Goal: Information Seeking & Learning: Check status

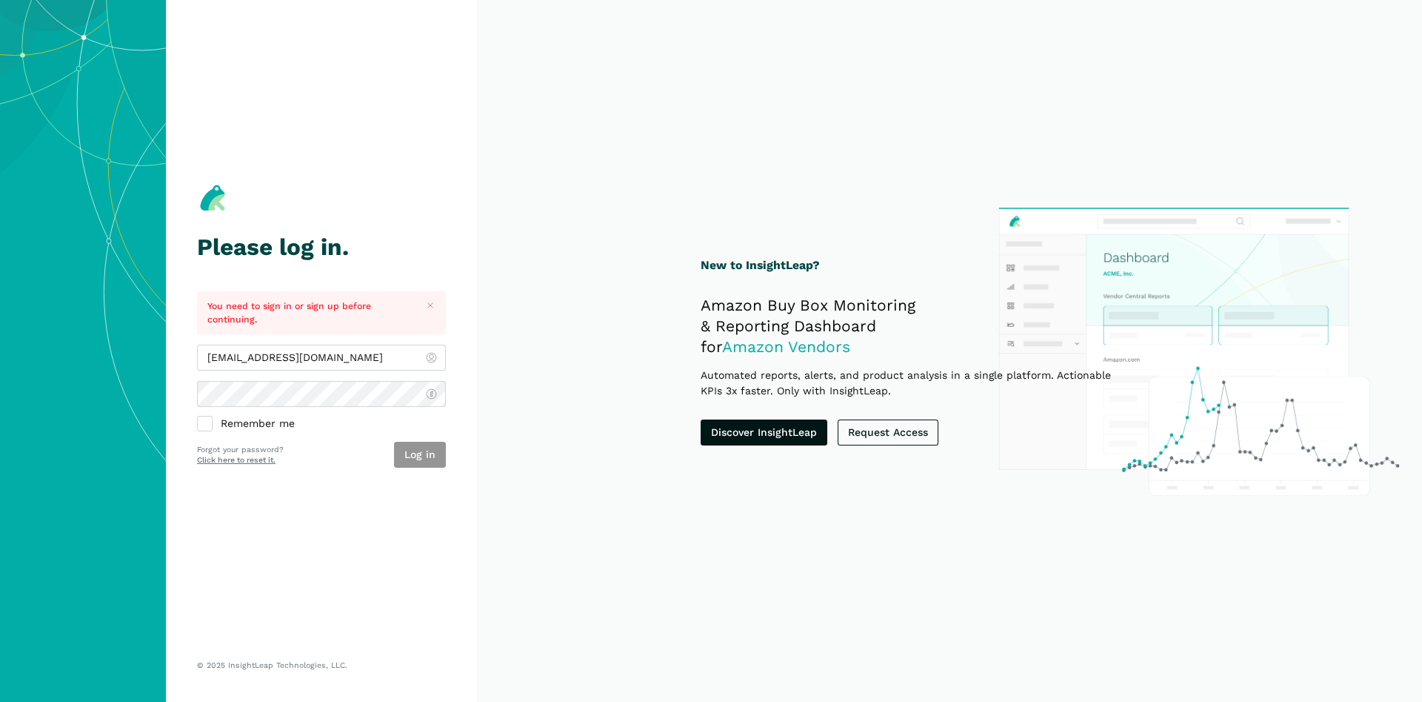
type input "[EMAIL_ADDRESS][DOMAIN_NAME]"
click at [424, 455] on button "Log in" at bounding box center [420, 455] width 52 height 26
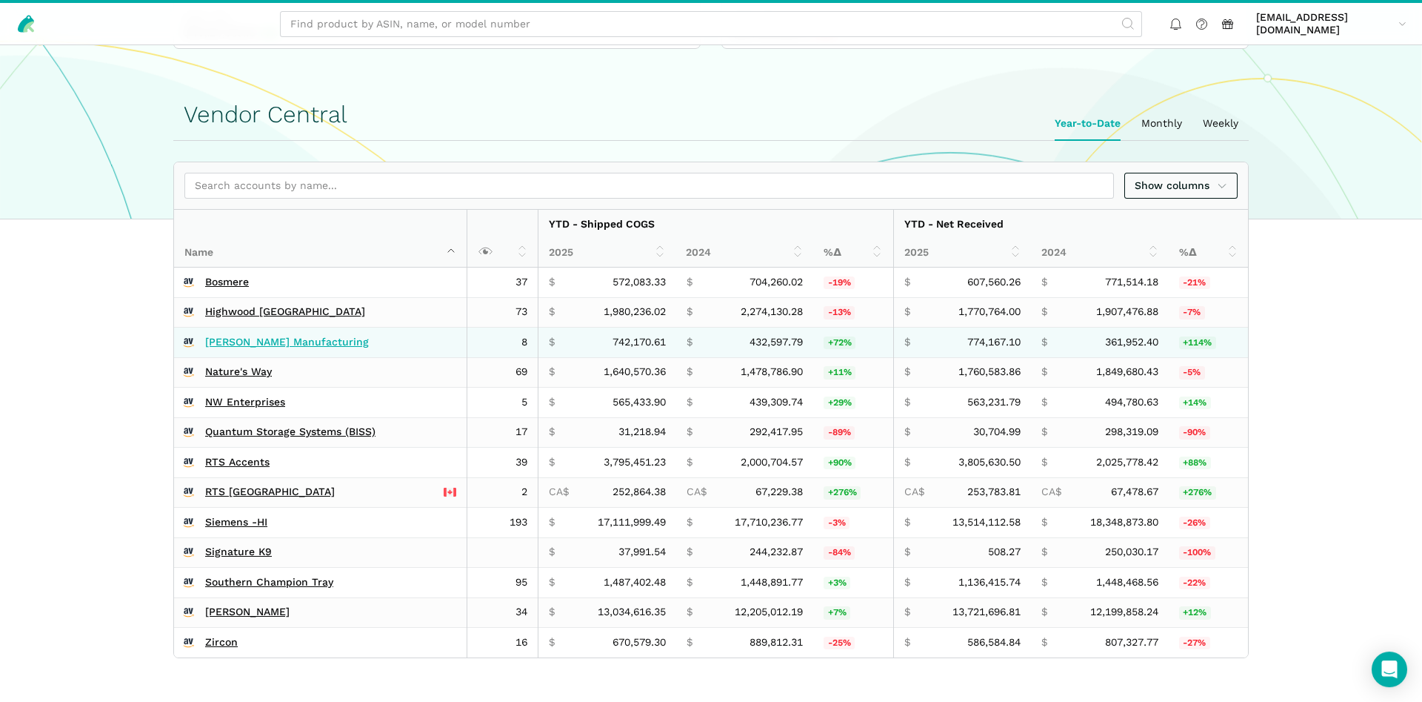
scroll to position [453, 0]
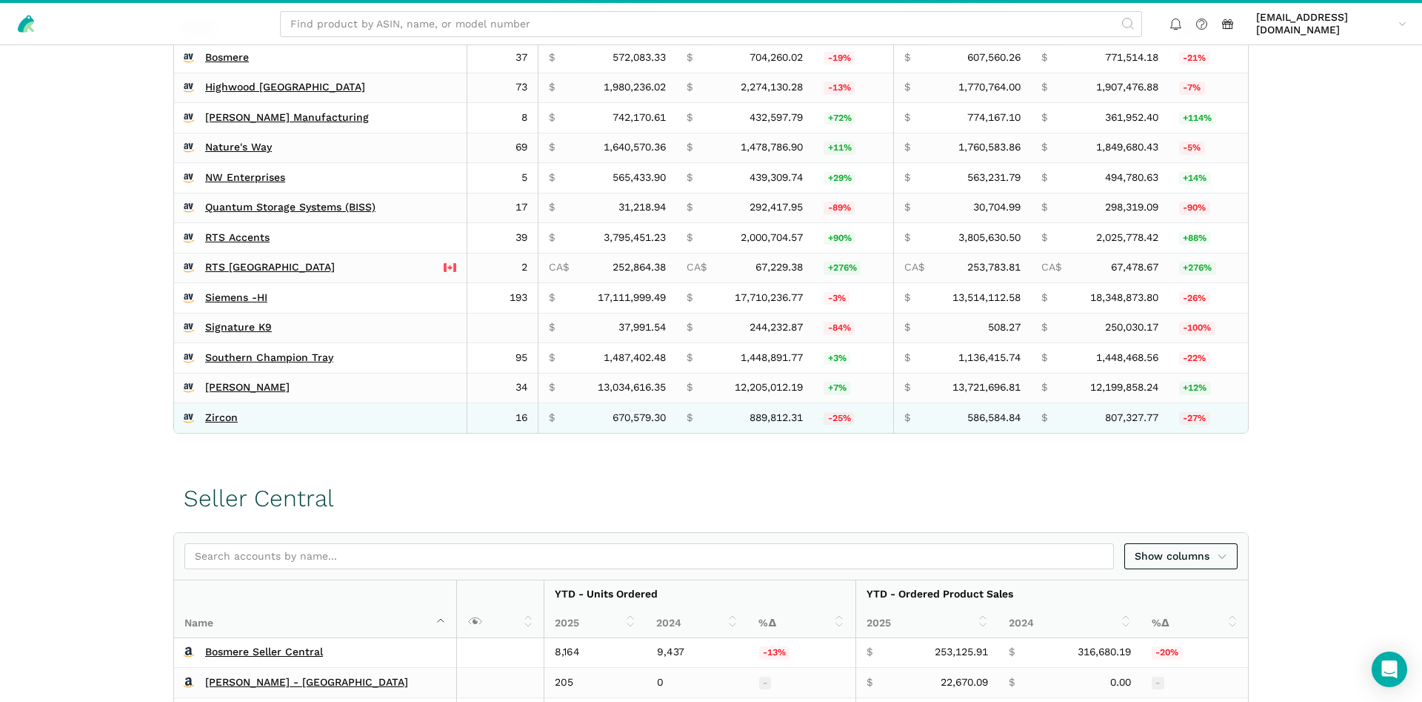
click at [216, 403] on td "Zircon" at bounding box center [320, 418] width 293 height 30
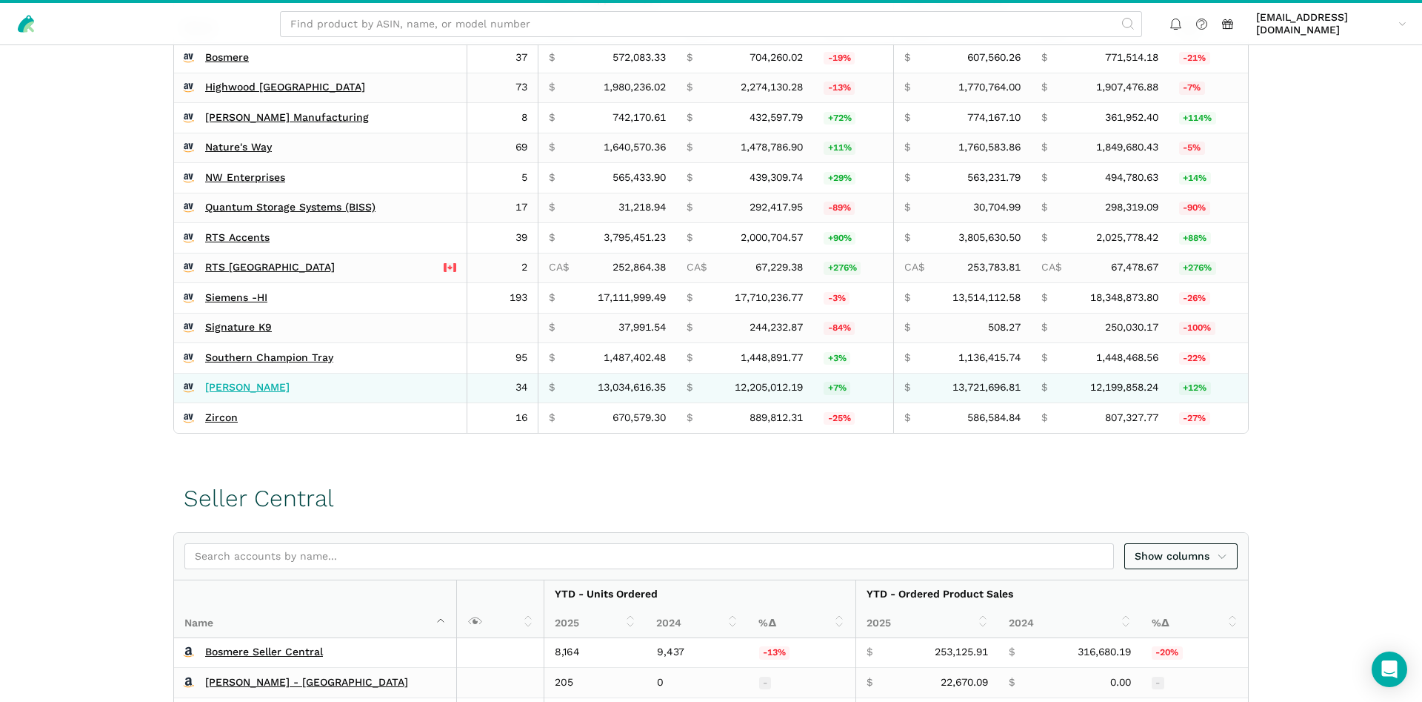
click at [217, 387] on link "[PERSON_NAME]" at bounding box center [247, 387] width 84 height 13
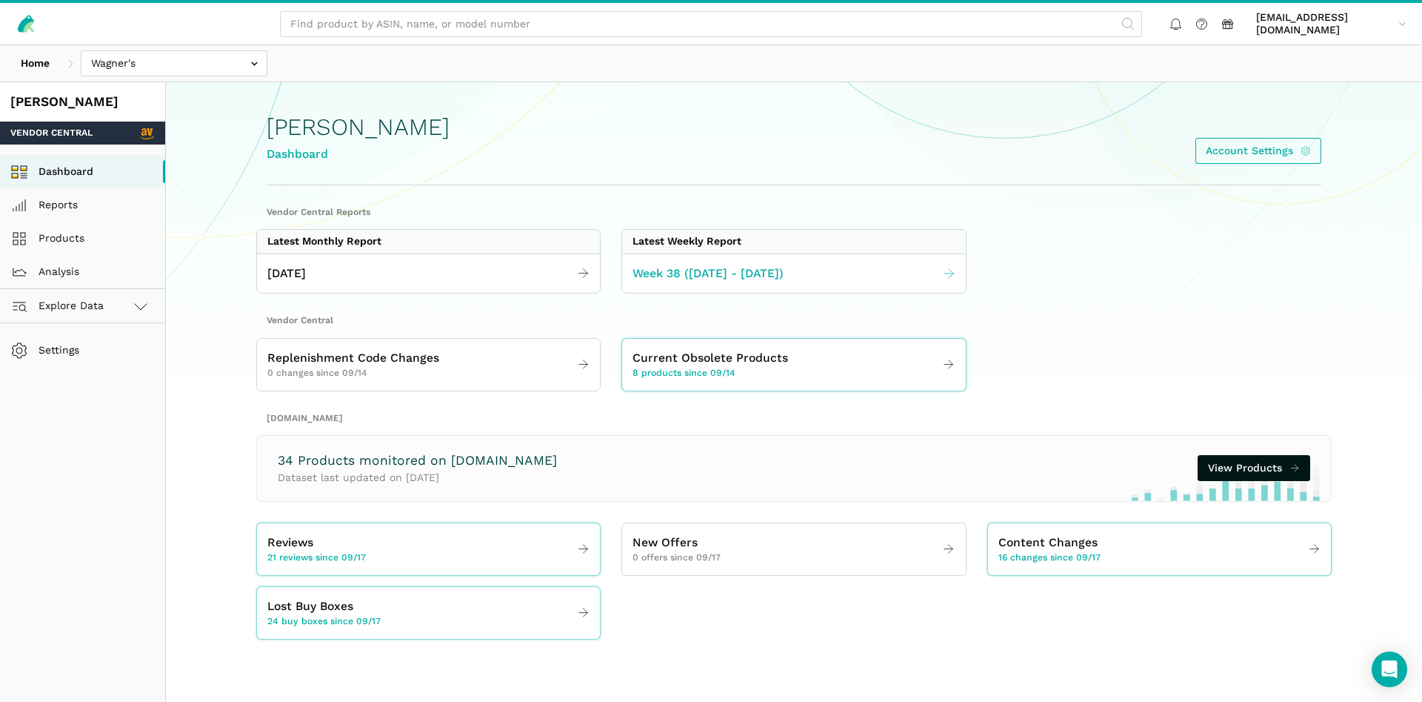
click at [682, 275] on span "Week 38 ([DATE] - [DATE])" at bounding box center [708, 273] width 151 height 19
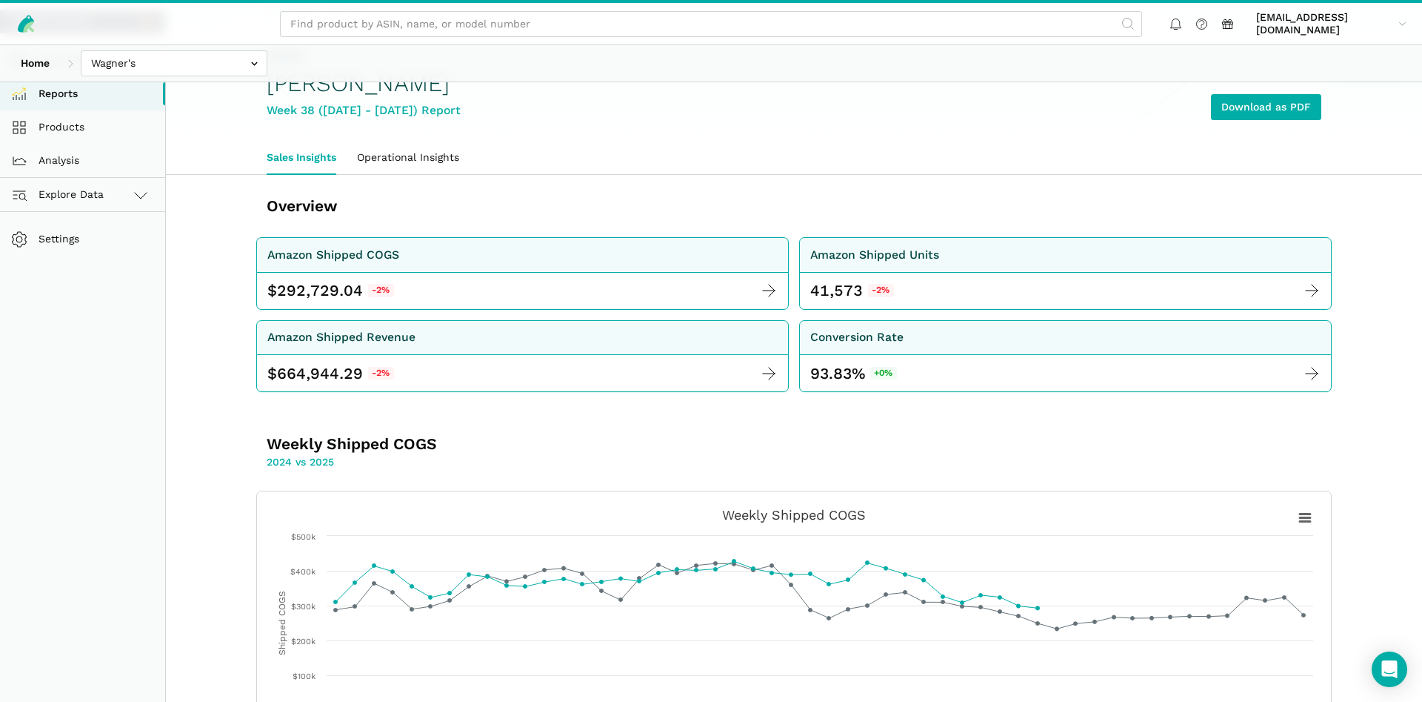
scroll to position [76, 0]
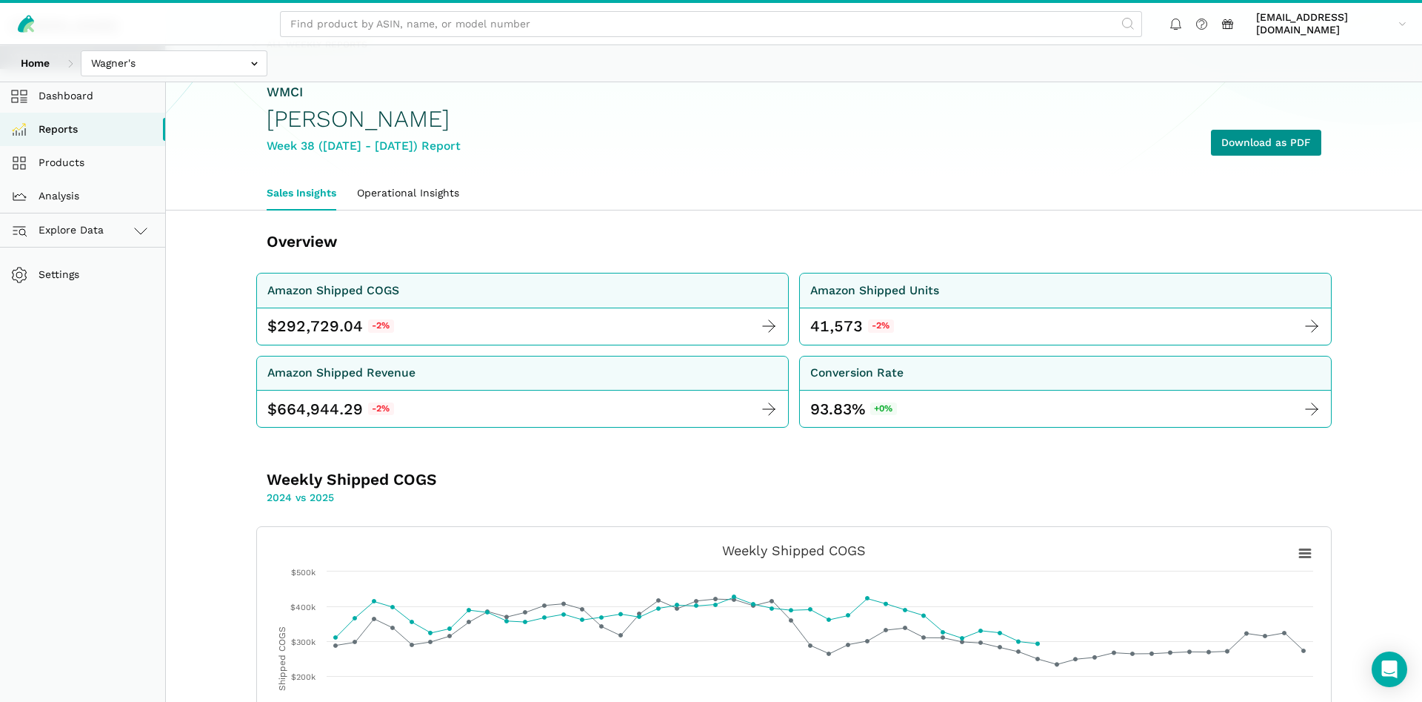
click at [1244, 135] on link "Download as PDF" at bounding box center [1266, 143] width 110 height 26
click at [244, 54] on input "text" at bounding box center [174, 63] width 187 height 26
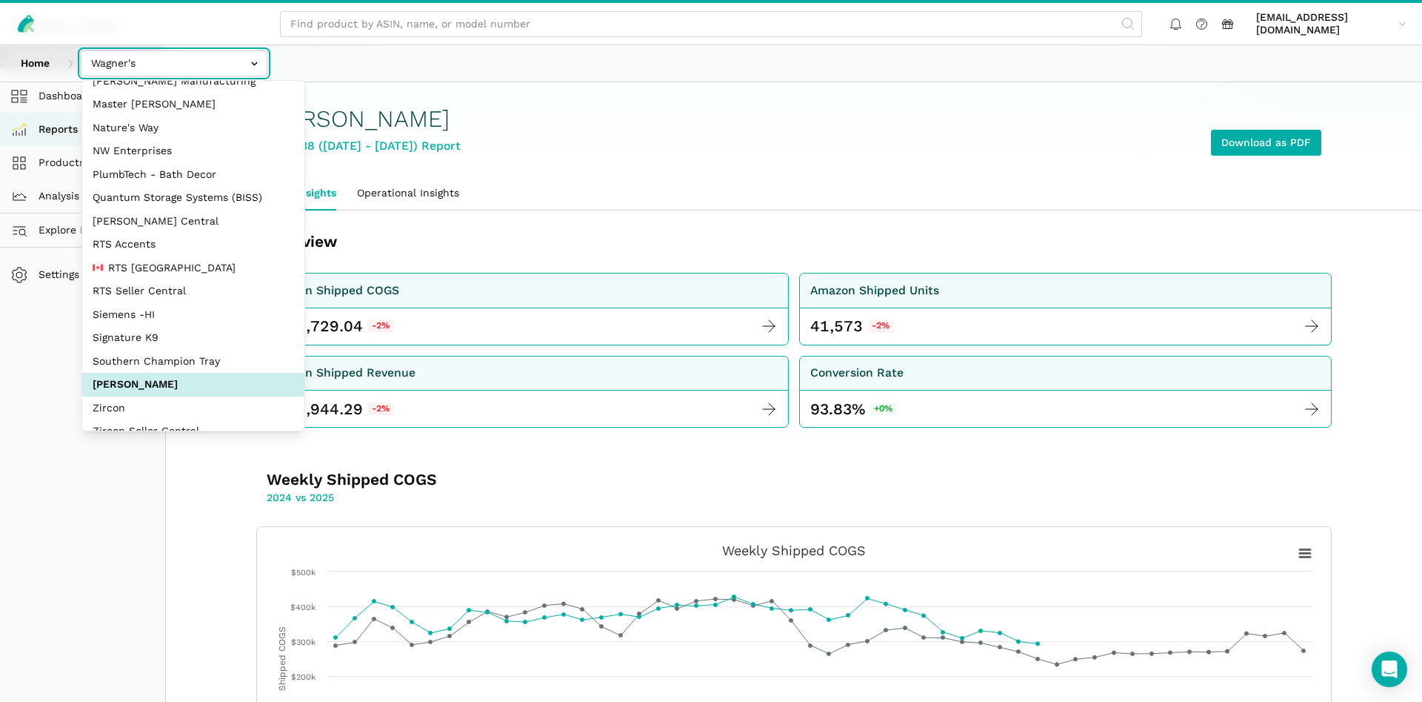
scroll to position [198, 0]
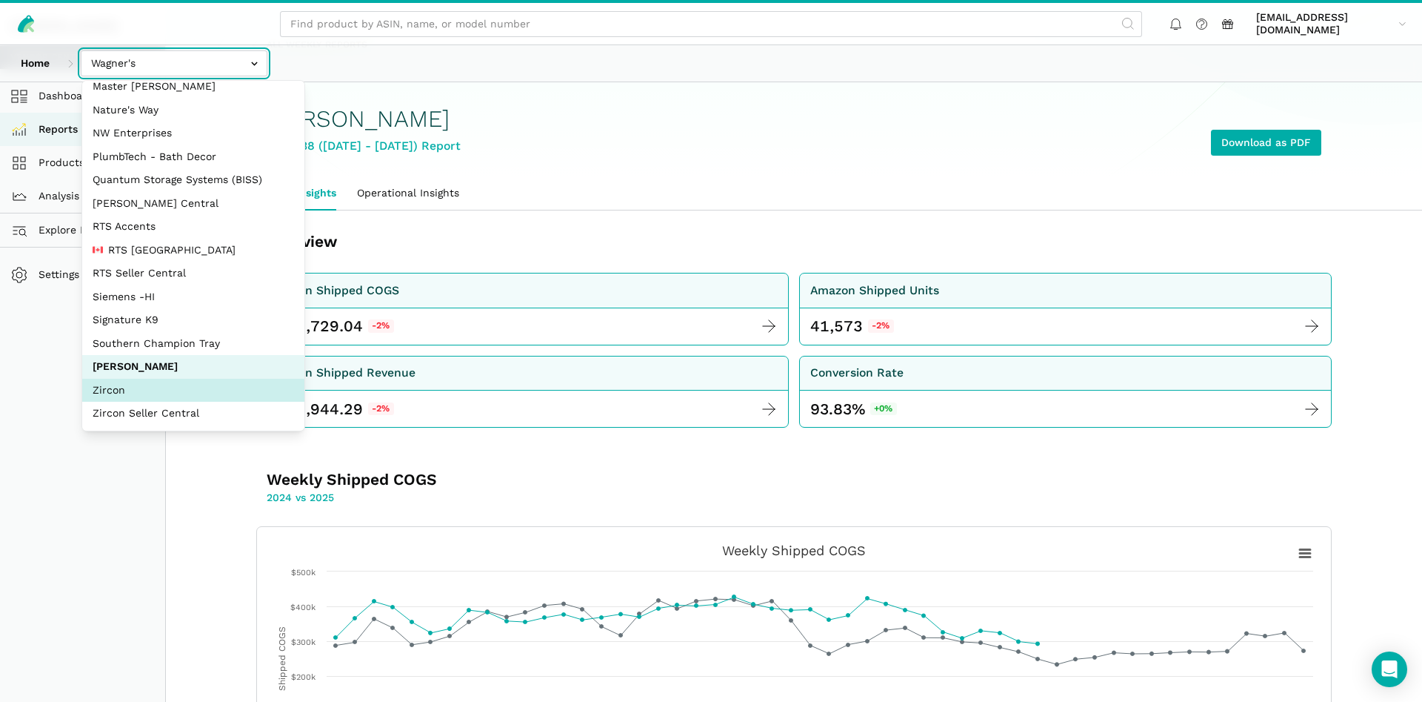
select select "DM38AQ3CPtVJ89bBDkVCzKzE"
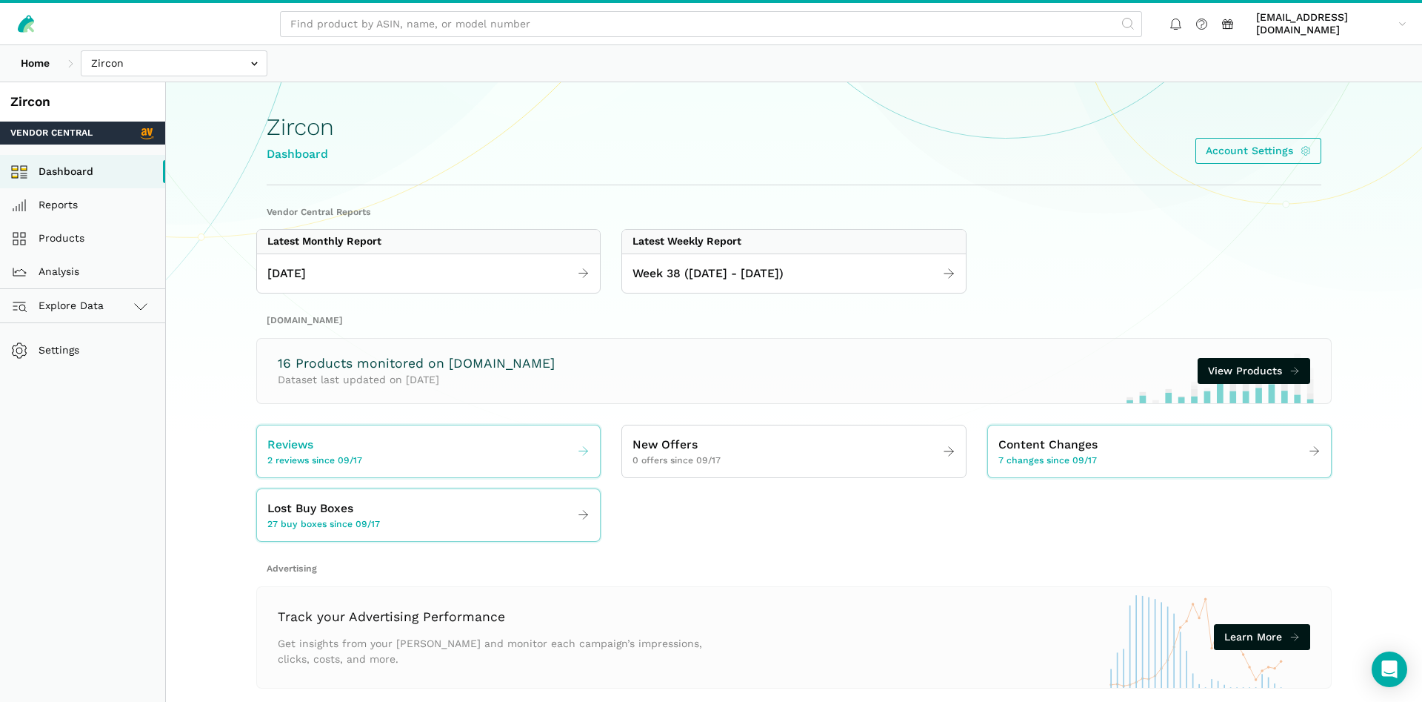
click at [331, 464] on span "2 reviews since 09/17" at bounding box center [314, 460] width 95 height 13
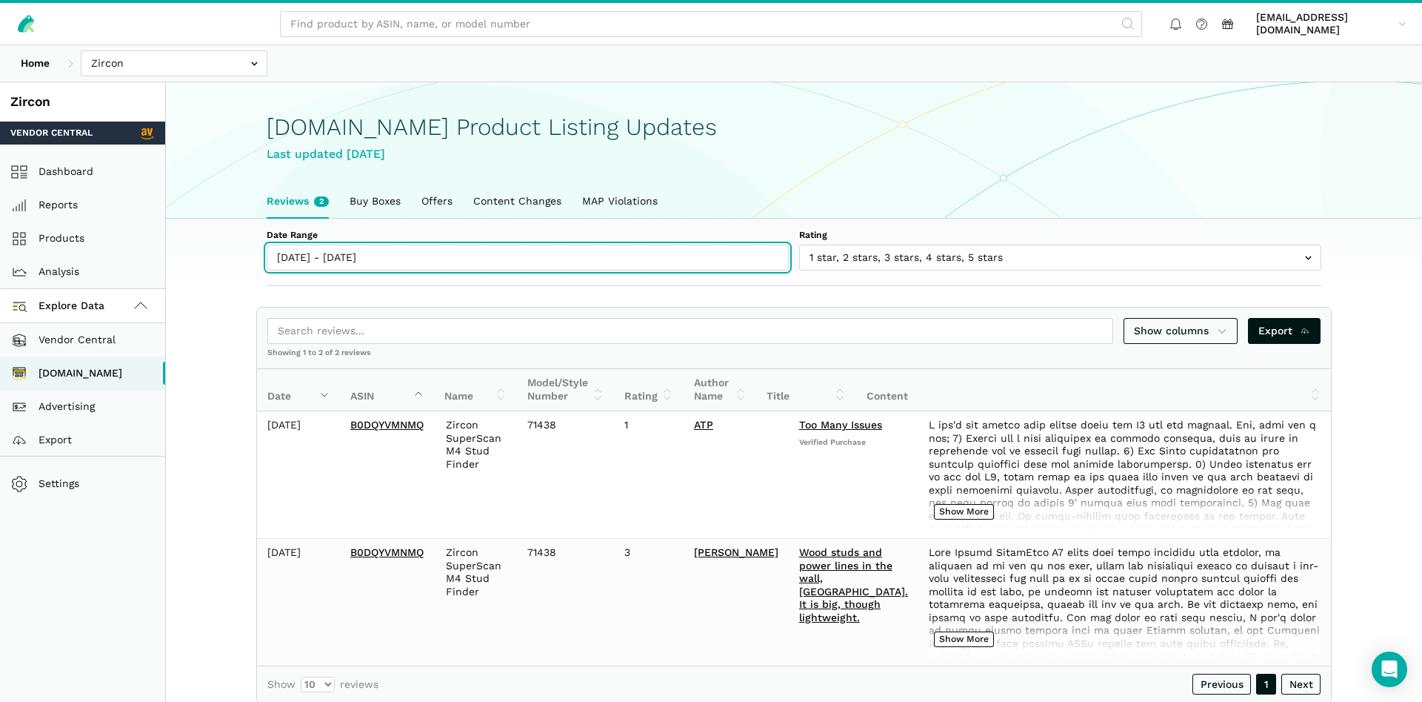
type input "09/17/2025"
type input "09/23/2025"
click at [350, 267] on input "09/17/2025 - 09/23/2025" at bounding box center [528, 257] width 522 height 26
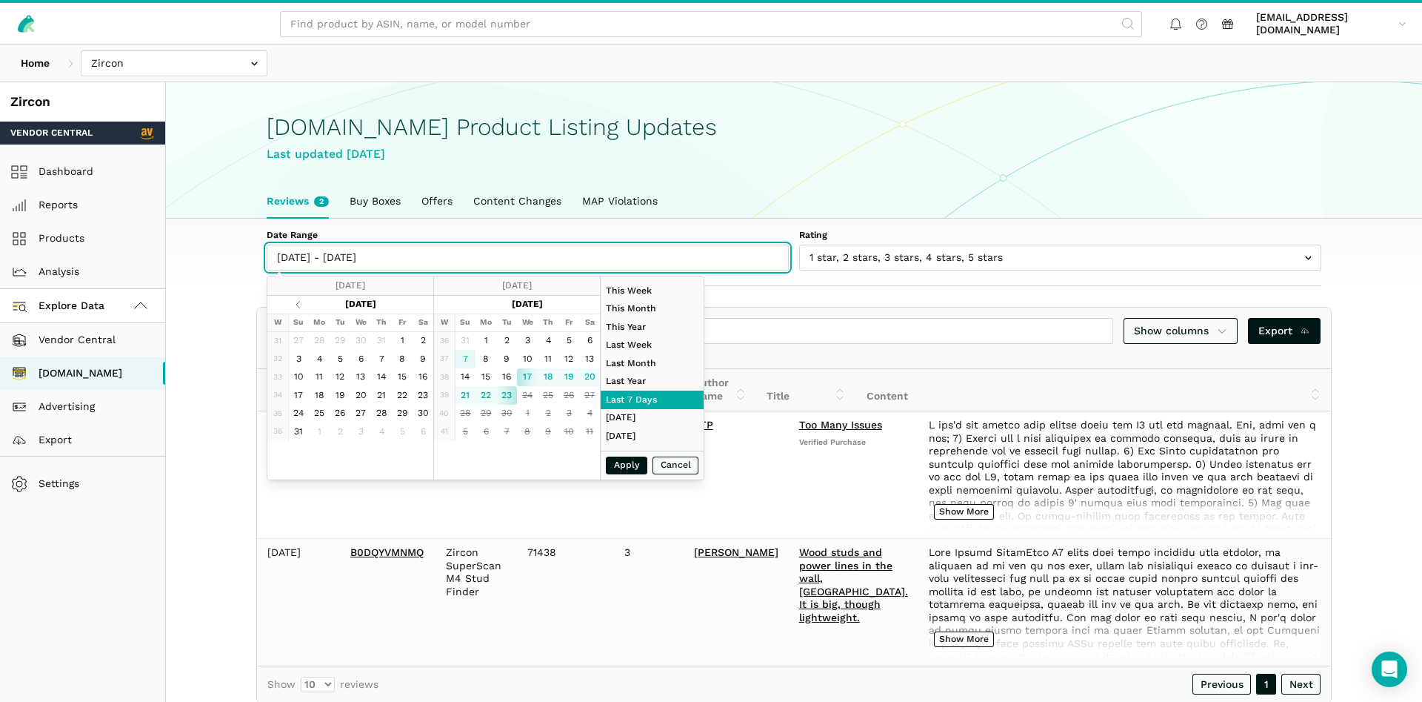
type input "09/07/2025"
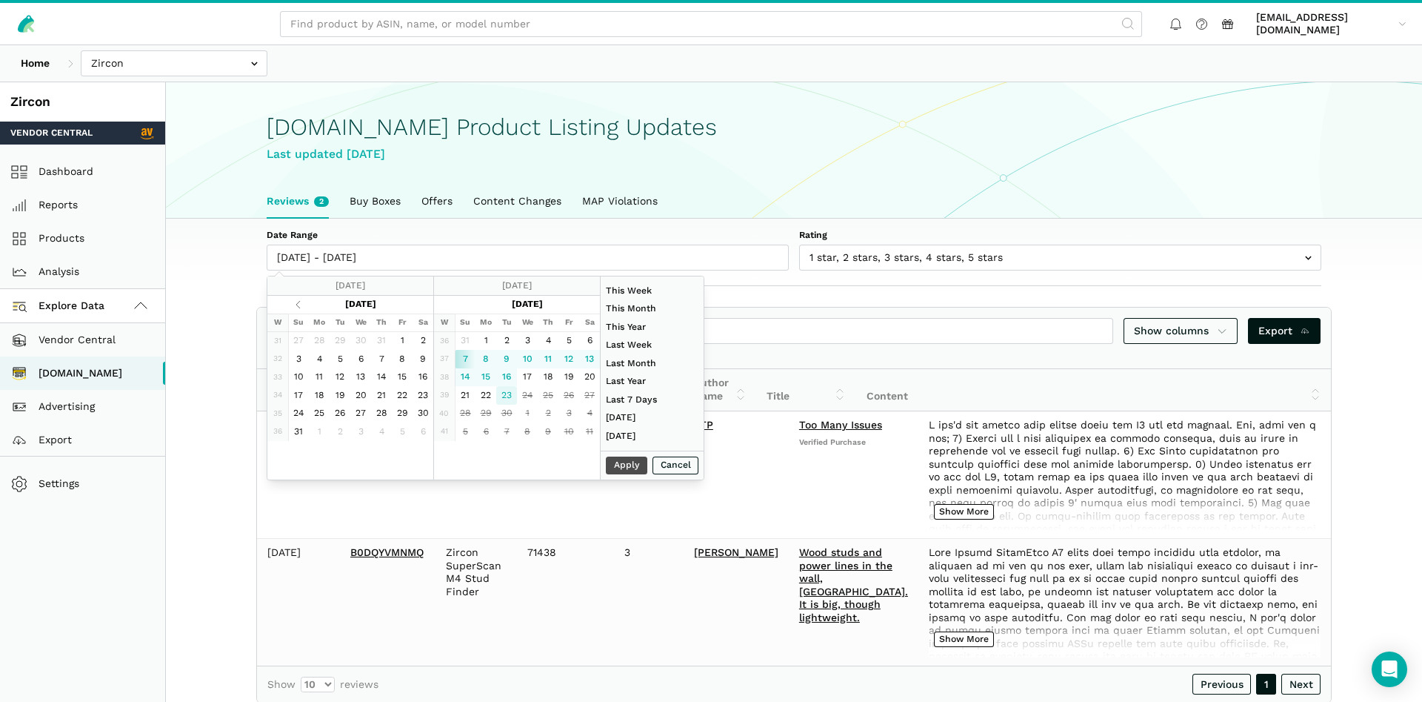
type input "09/23/2025"
type input "09/07/2025"
click at [629, 469] on button "Apply" at bounding box center [626, 465] width 41 height 19
type input "09/07/2025 - 09/23/2025"
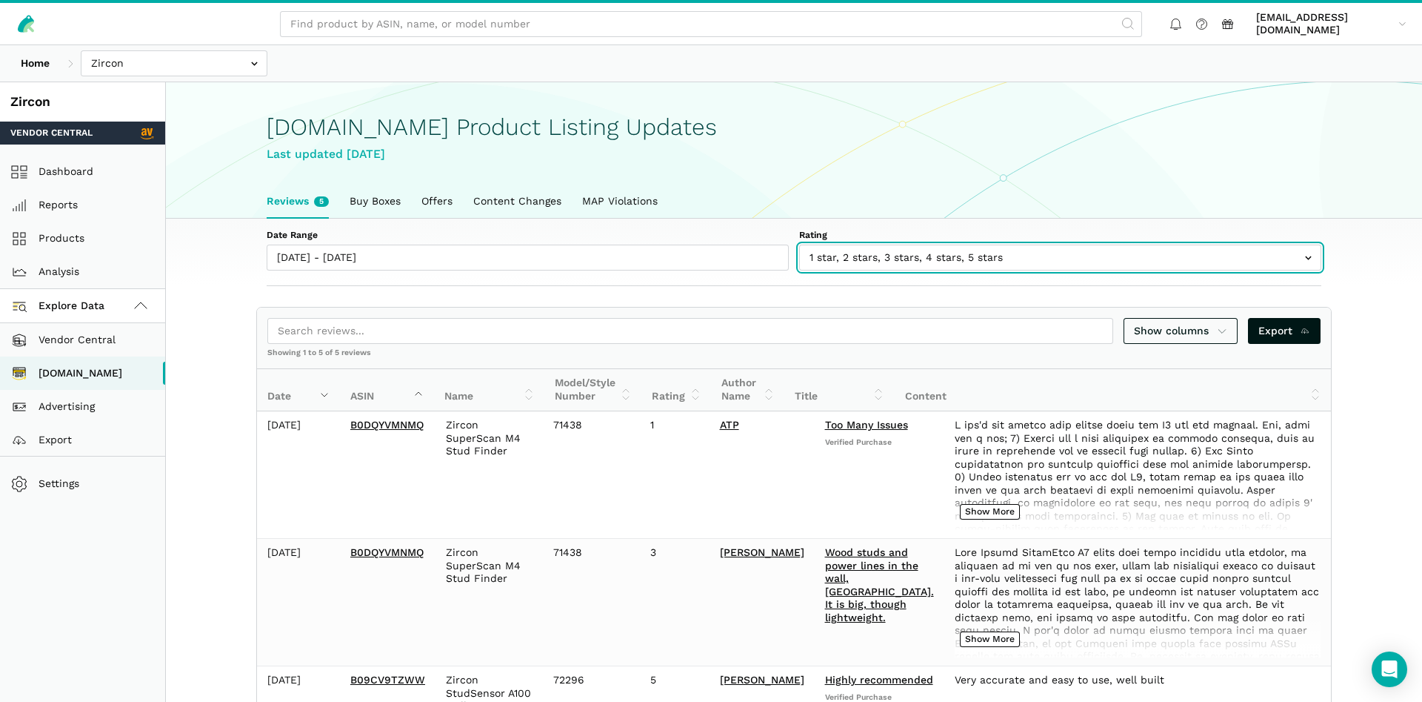
click at [988, 265] on input "text" at bounding box center [1060, 257] width 522 height 26
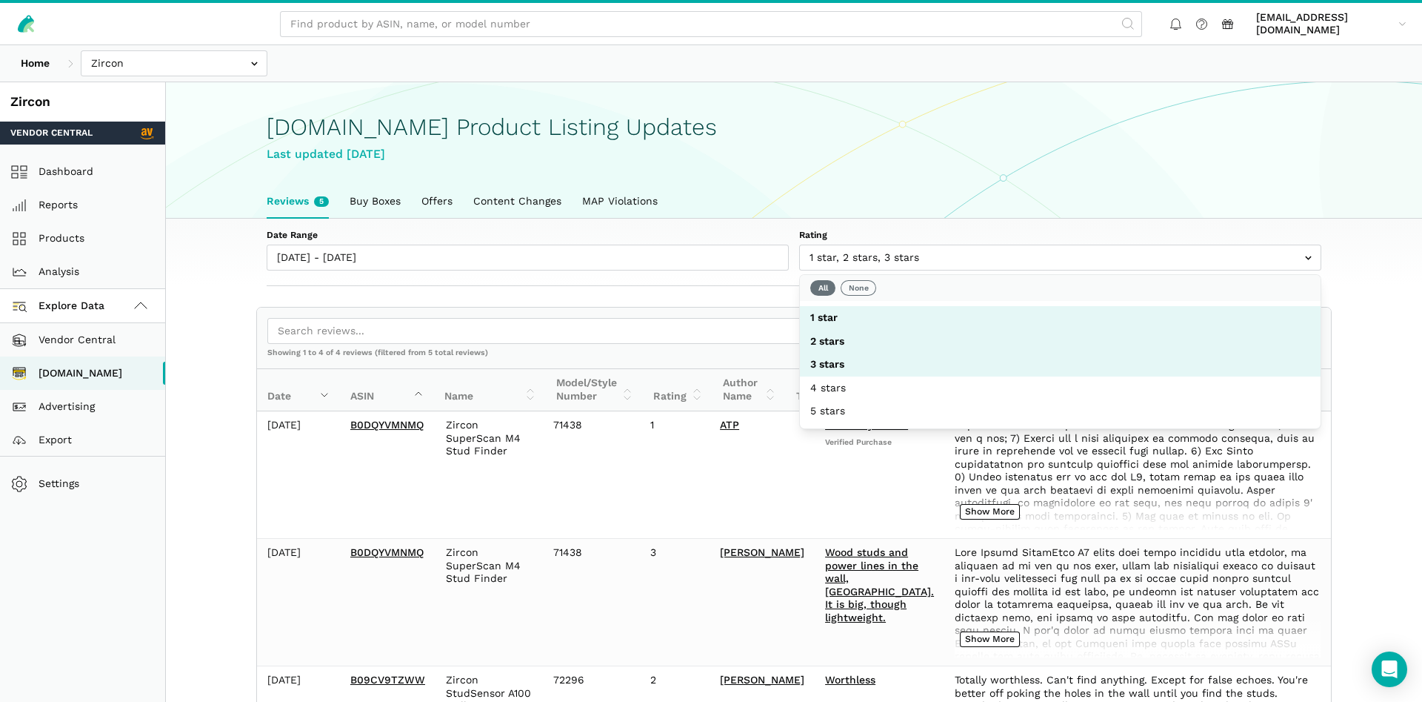
click at [1046, 202] on ul "Reviews 5 Buy Boxes Offers Content Changes MAP Violations" at bounding box center [794, 201] width 1076 height 34
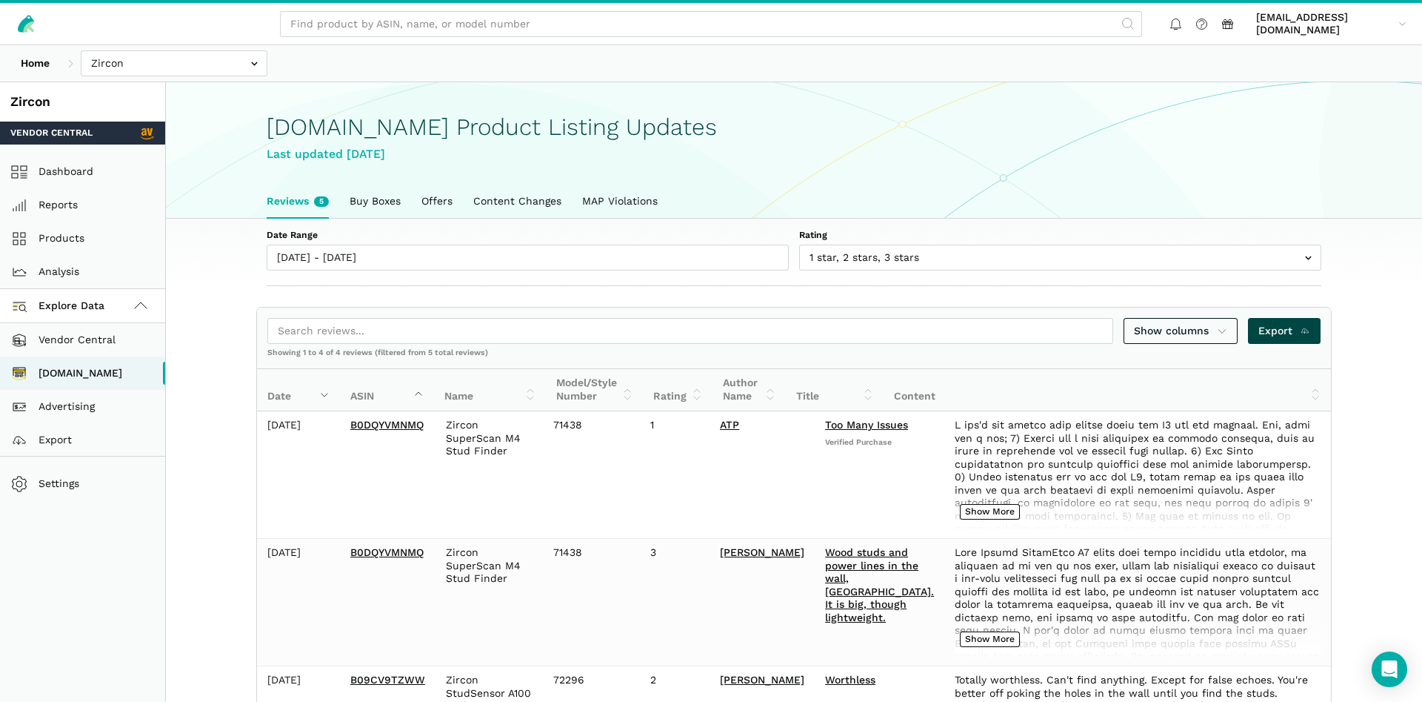
click at [1265, 321] on link "Export" at bounding box center [1284, 331] width 73 height 26
